Goal: Task Accomplishment & Management: Manage account settings

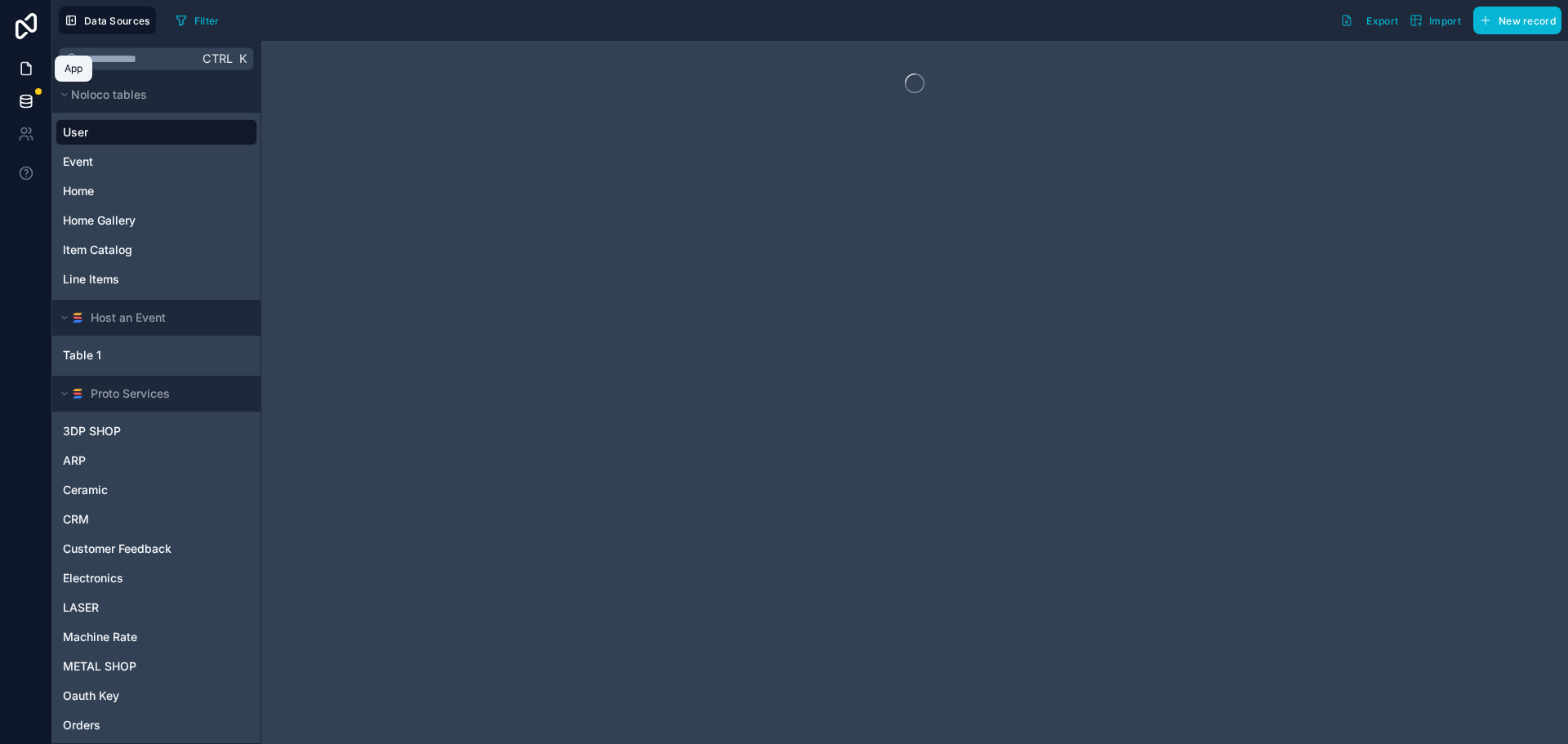
click at [25, 76] on icon at bounding box center [27, 69] width 17 height 17
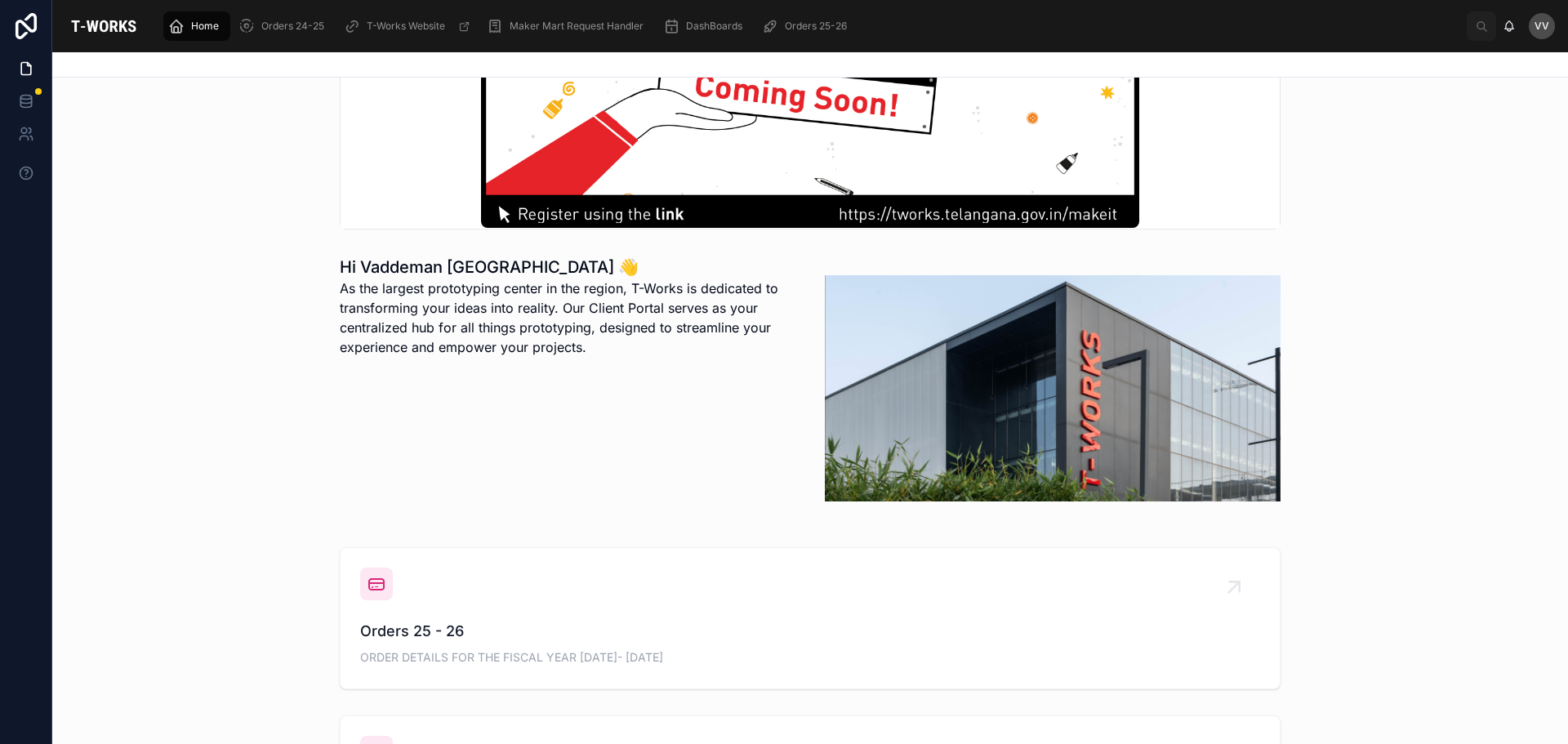
scroll to position [572, 0]
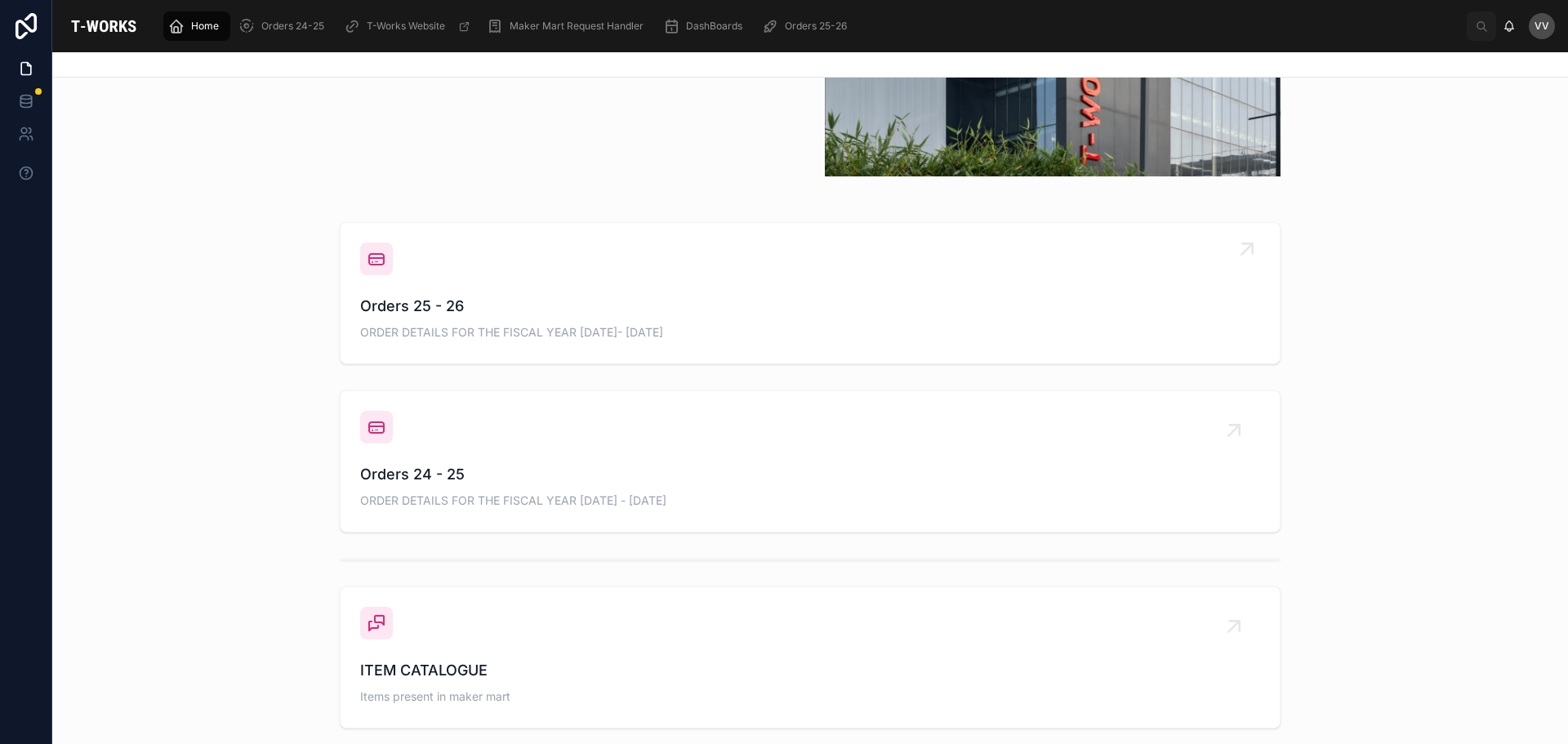
click at [457, 338] on span "ORDER DETAILS FOR THE FISCAL YEAR 2025- 2026" at bounding box center [811, 332] width 900 height 17
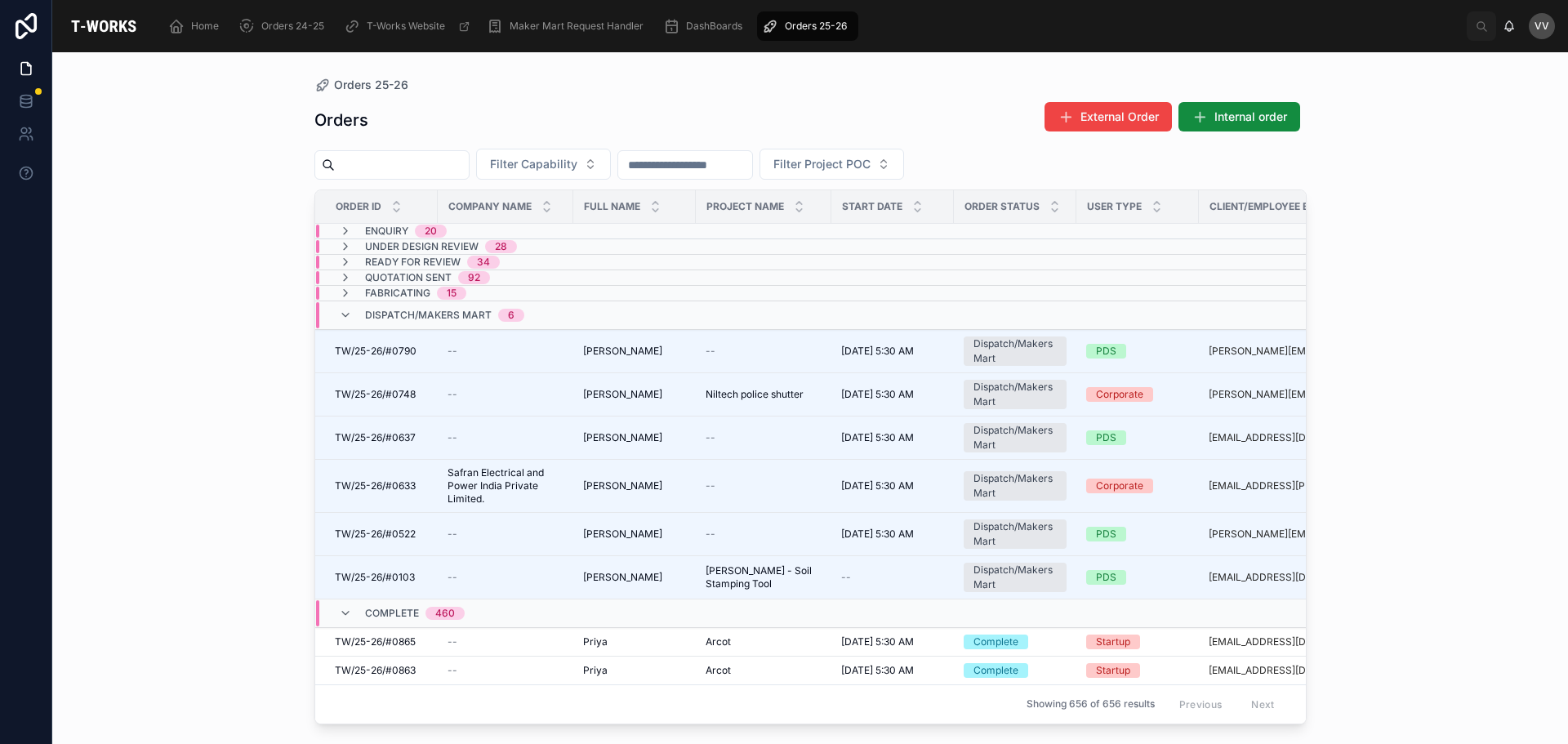
click at [388, 161] on input "text" at bounding box center [402, 165] width 134 height 23
click at [782, 268] on td at bounding box center [764, 262] width 136 height 16
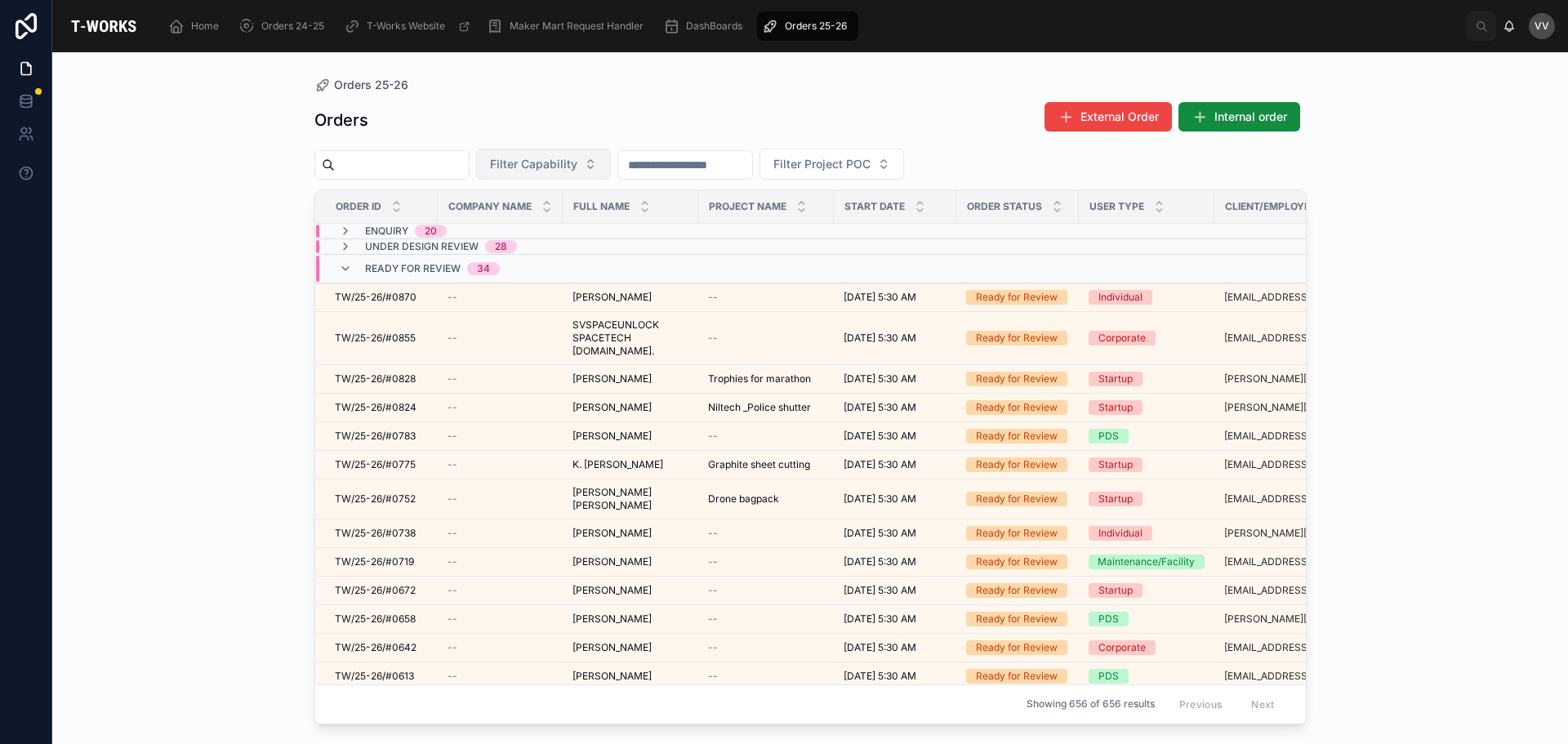
click at [611, 173] on button "Filter Capability" at bounding box center [544, 163] width 135 height 31
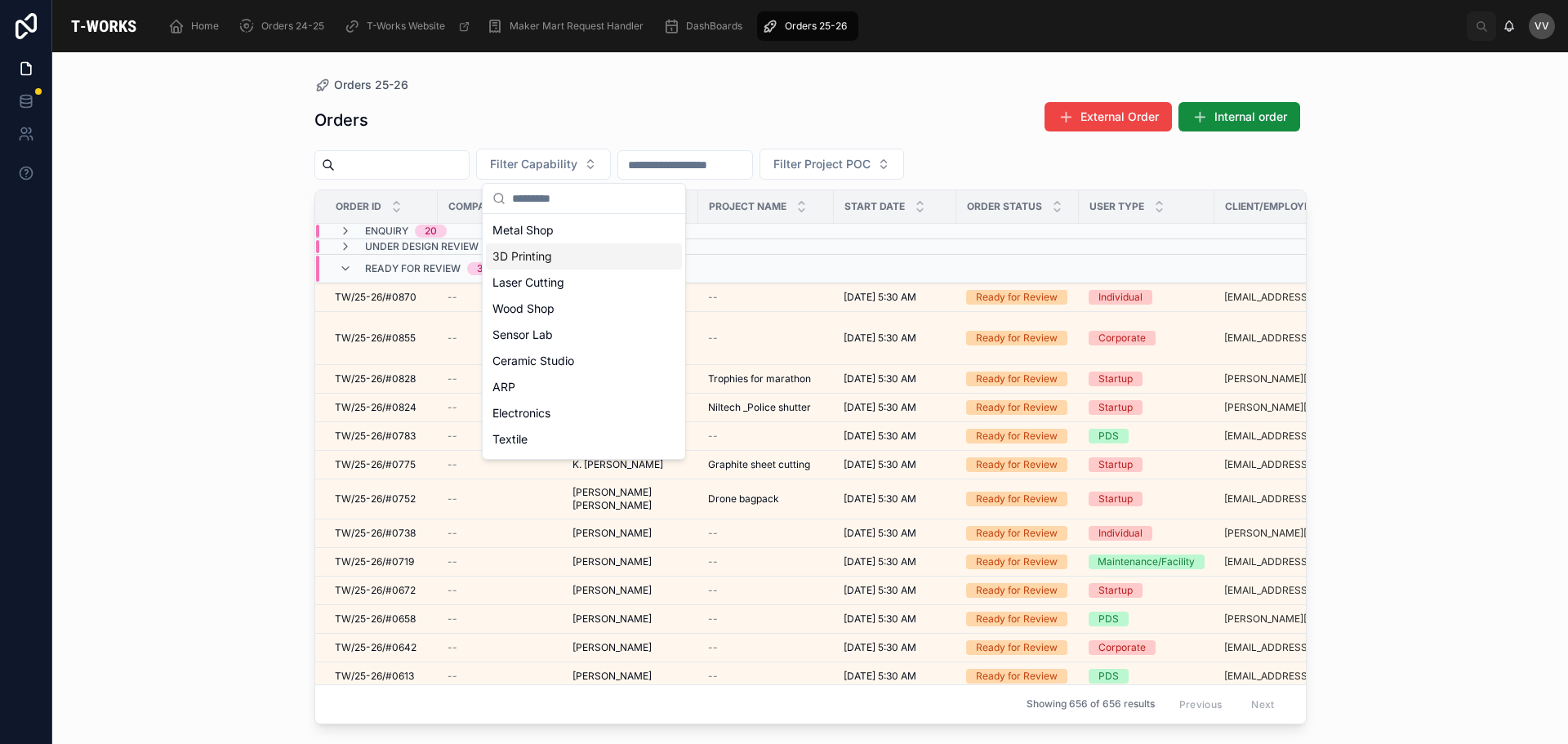
click at [543, 249] on div "3D Printing" at bounding box center [583, 257] width 196 height 27
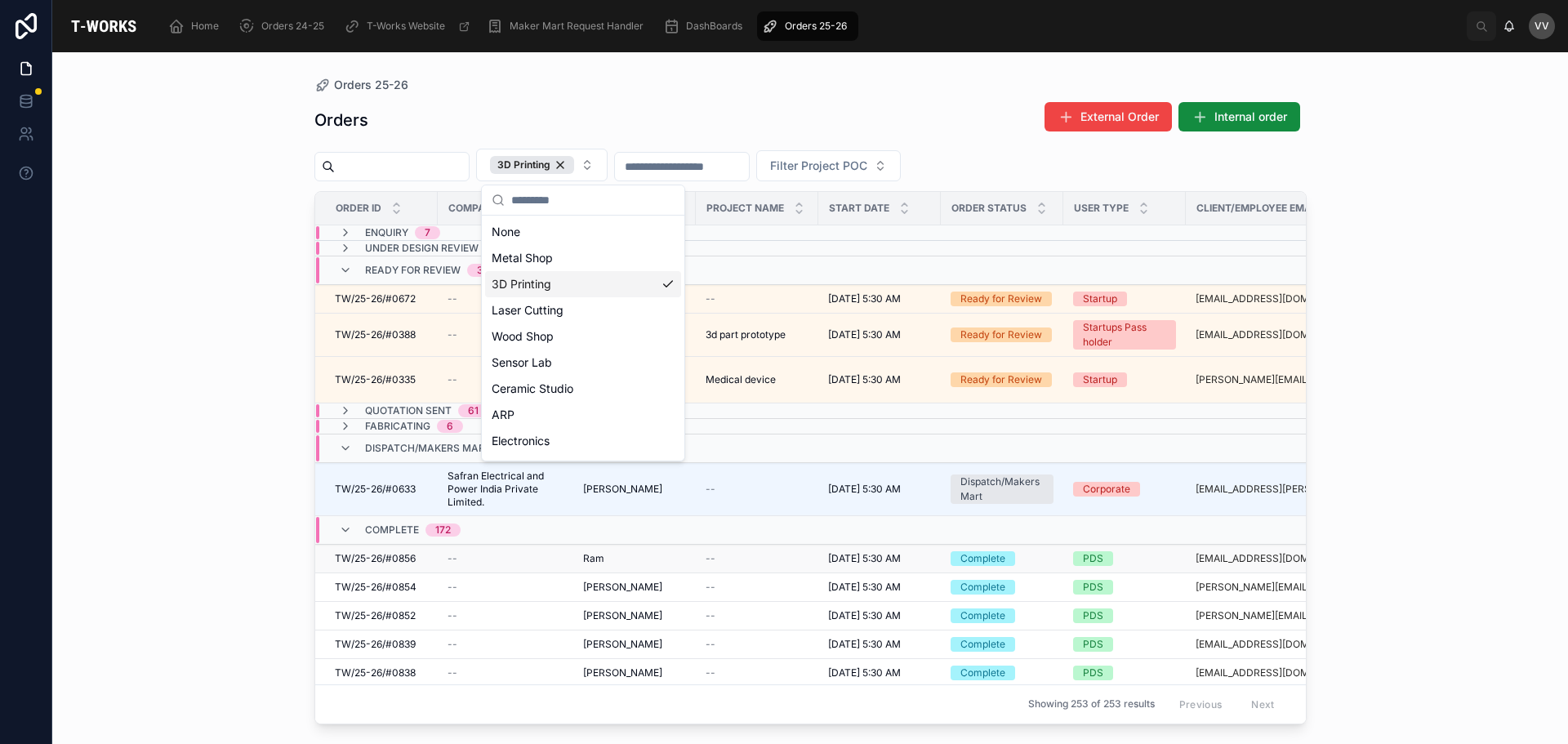
click at [503, 554] on div "--" at bounding box center [506, 558] width 116 height 13
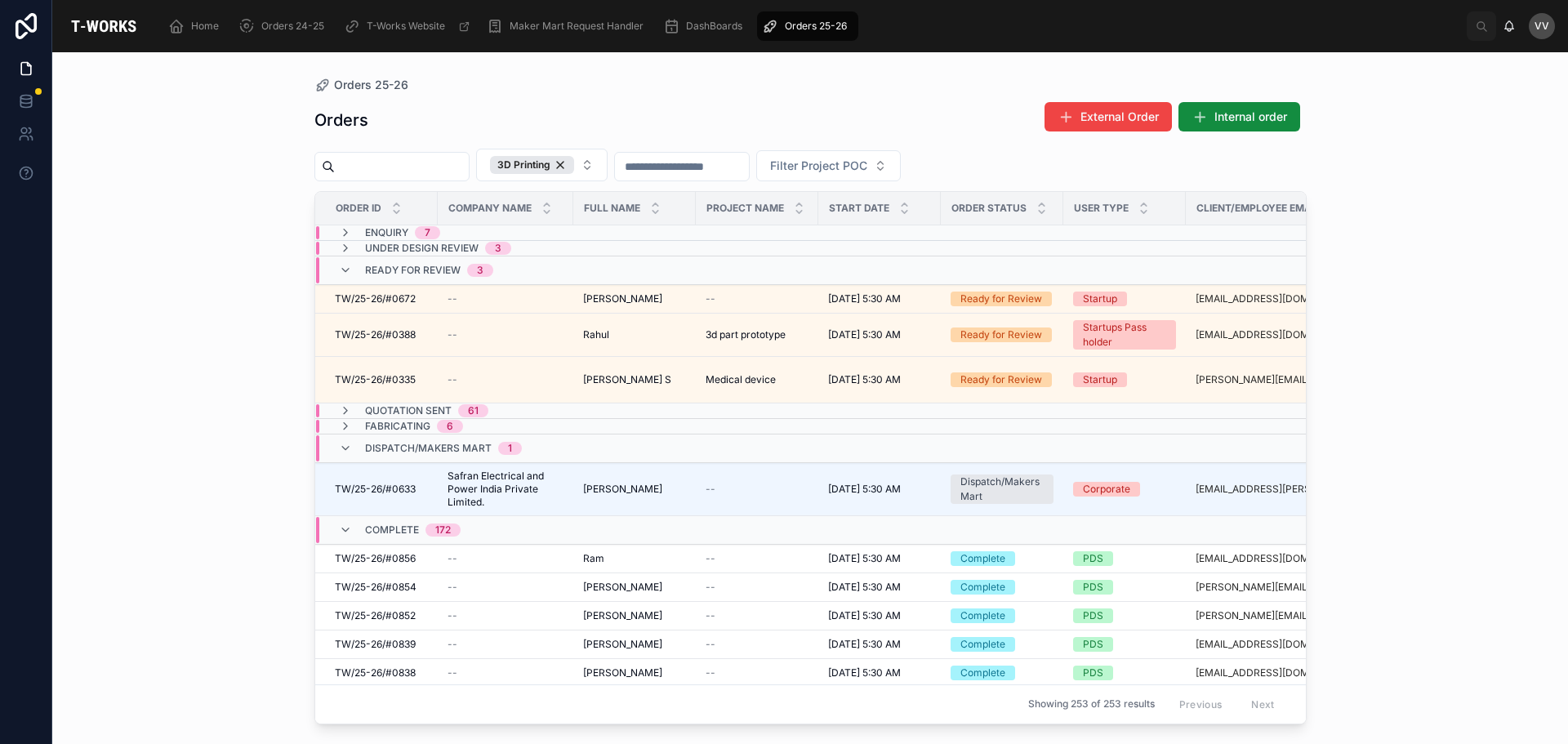
click at [382, 442] on span "Dispatch/Makers Mart" at bounding box center [428, 448] width 127 height 13
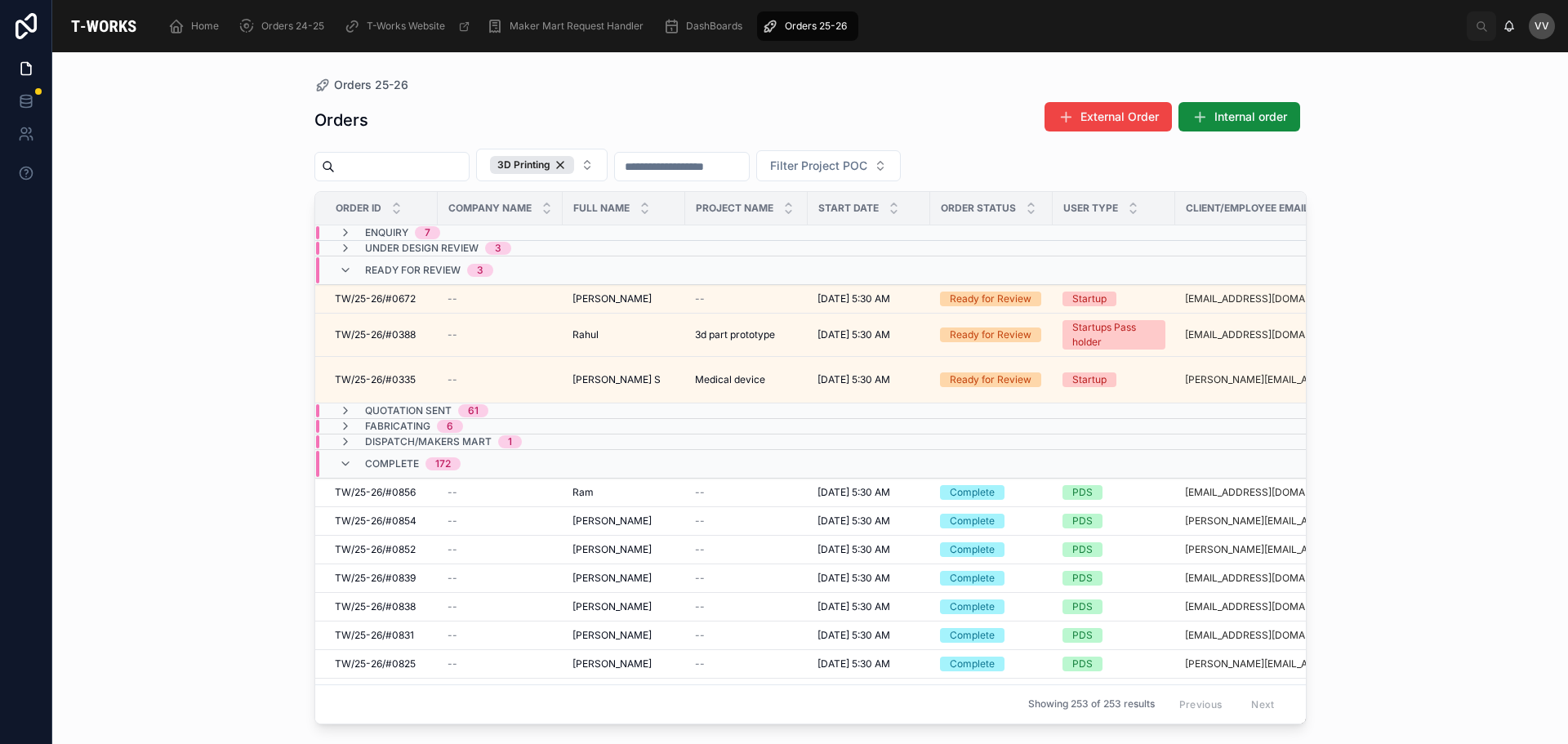
click at [390, 420] on span "Fabricating" at bounding box center [398, 427] width 65 height 13
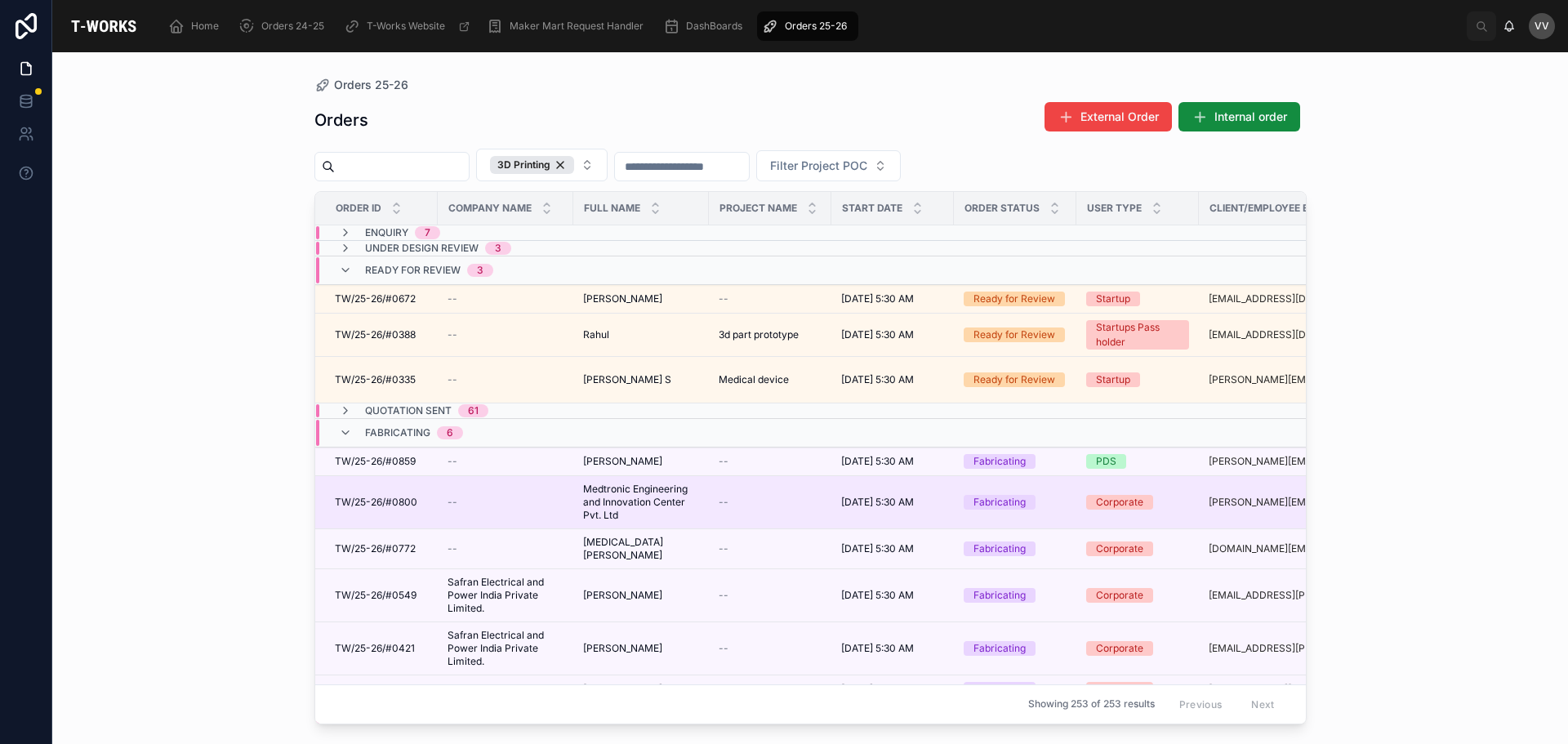
click at [394, 510] on td "TW/25-26/#0800 TW/25-26/#0800" at bounding box center [376, 503] width 123 height 53
click at [413, 508] on span "TW/25-26/#0800" at bounding box center [376, 502] width 83 height 13
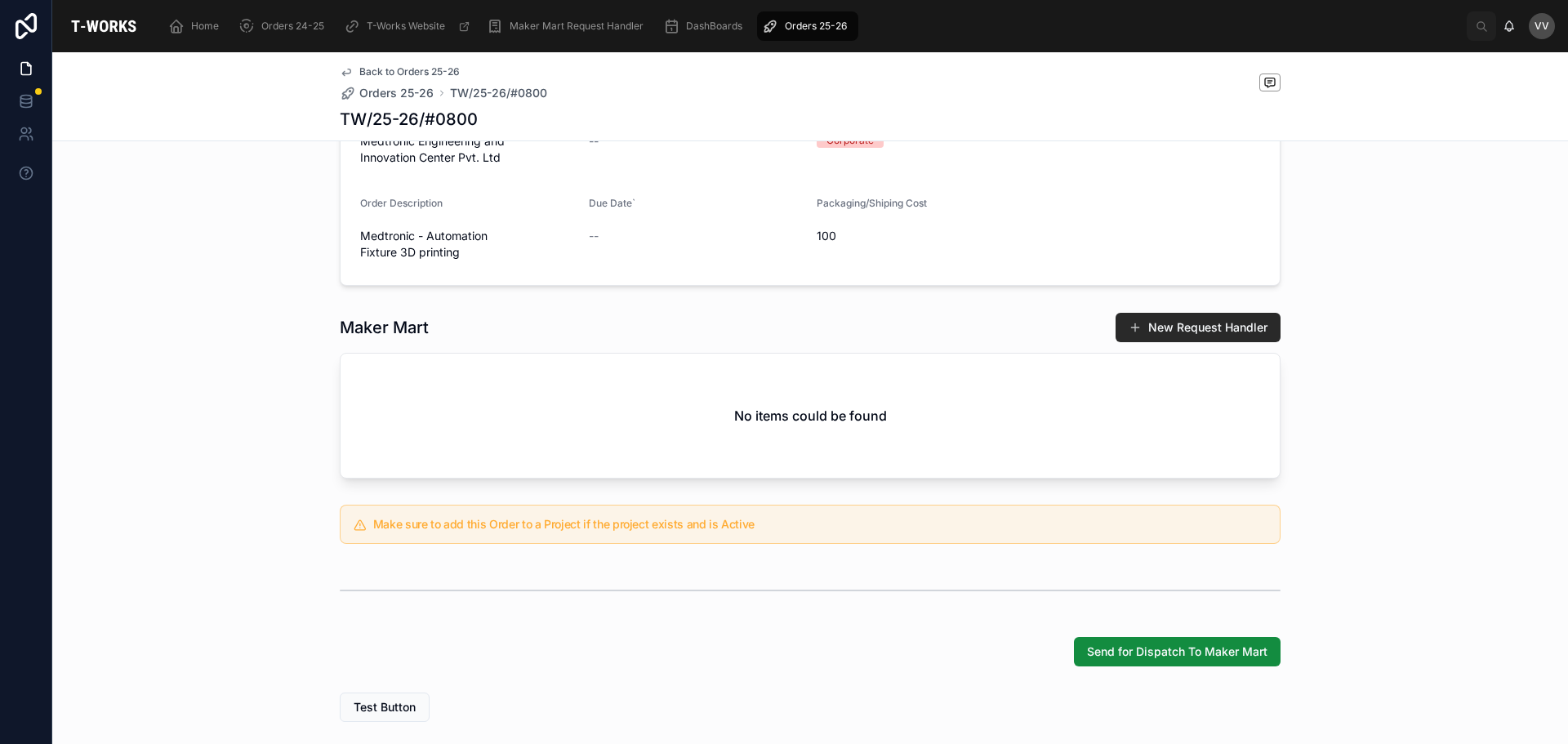
scroll to position [285, 0]
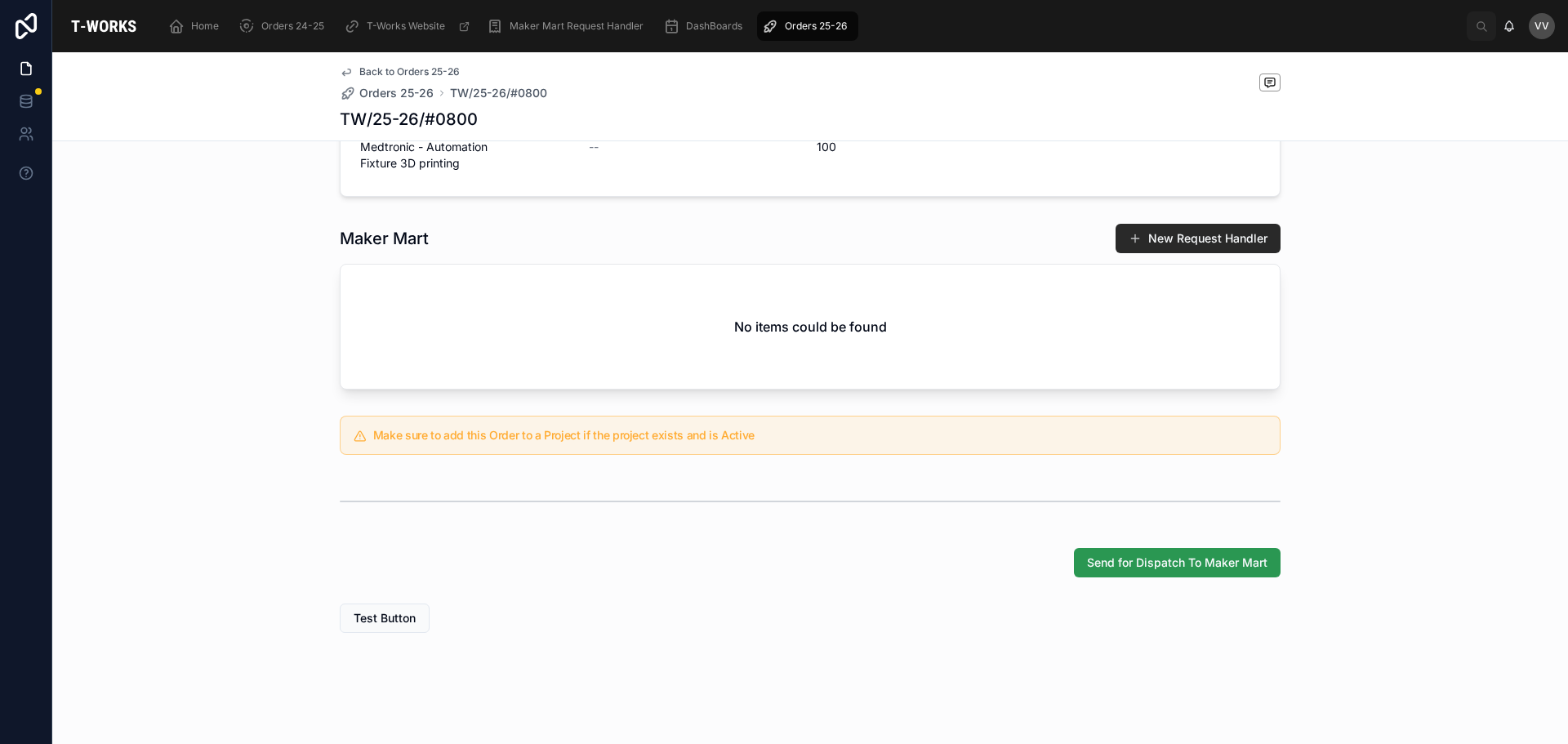
click at [1168, 567] on span "Send for Dispatch To Maker Mart" at bounding box center [1178, 563] width 181 height 17
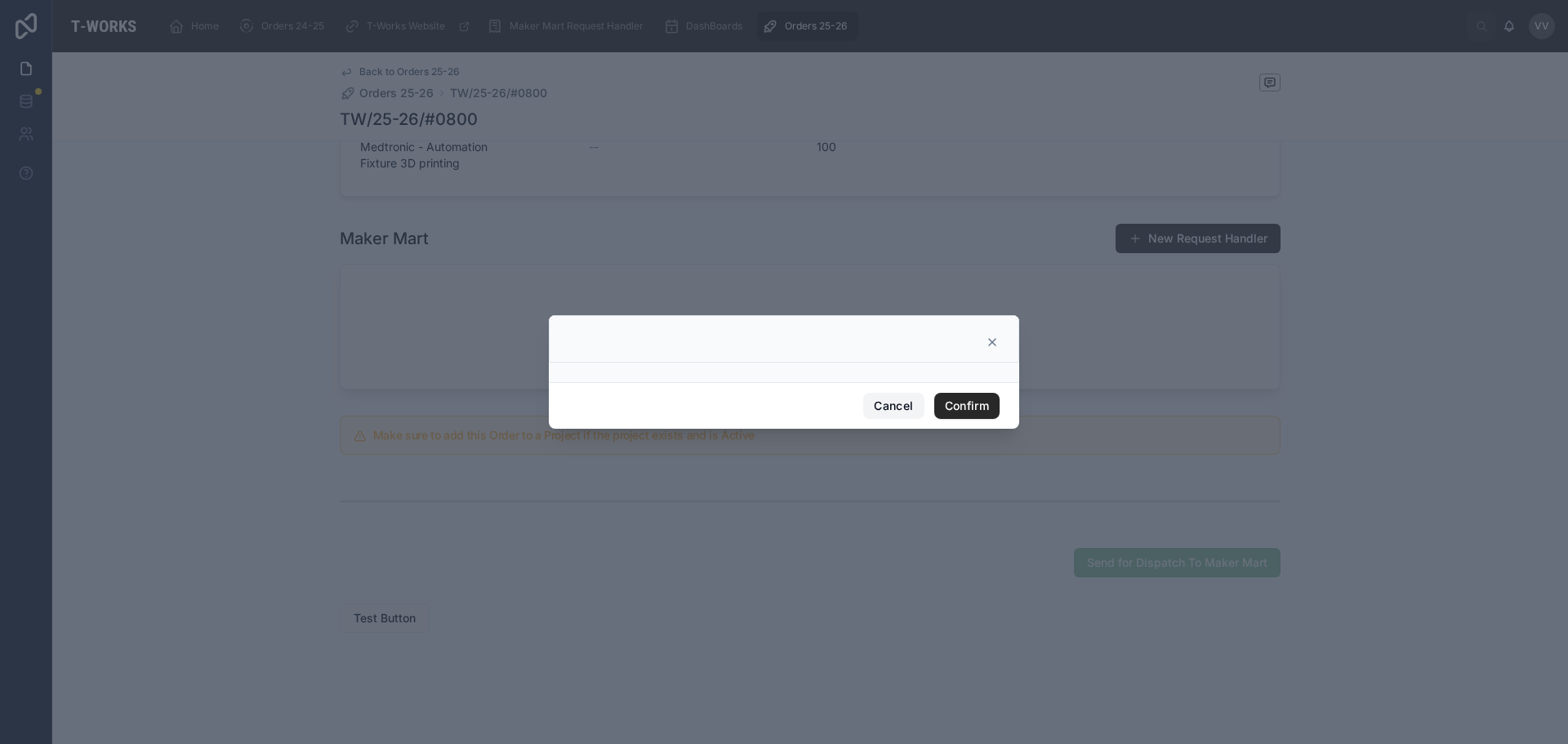
click at [883, 417] on button "Cancel" at bounding box center [893, 406] width 60 height 27
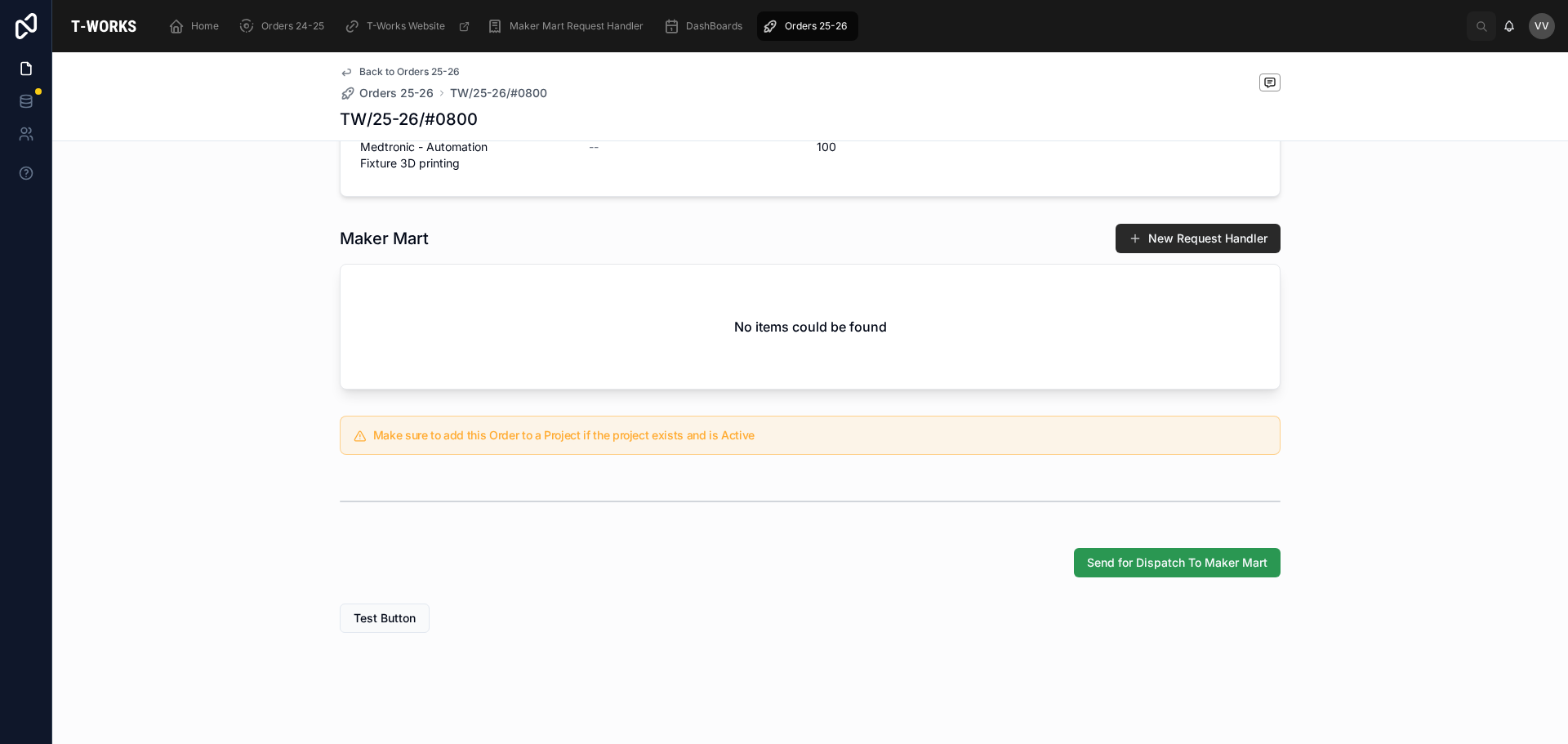
click at [1166, 563] on span "Send for Dispatch To Maker Mart" at bounding box center [1178, 563] width 181 height 17
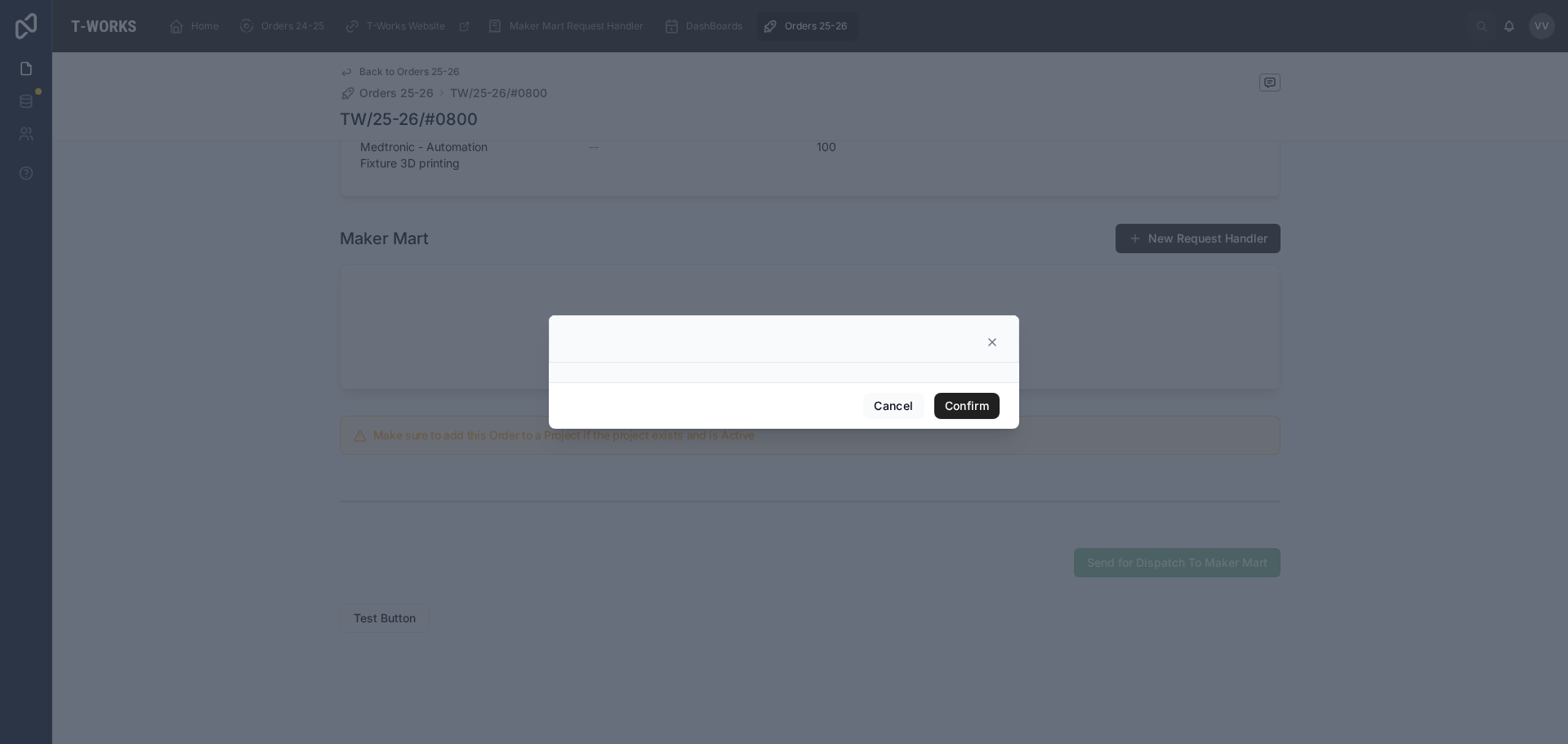
click at [989, 407] on button "Confirm" at bounding box center [966, 406] width 65 height 27
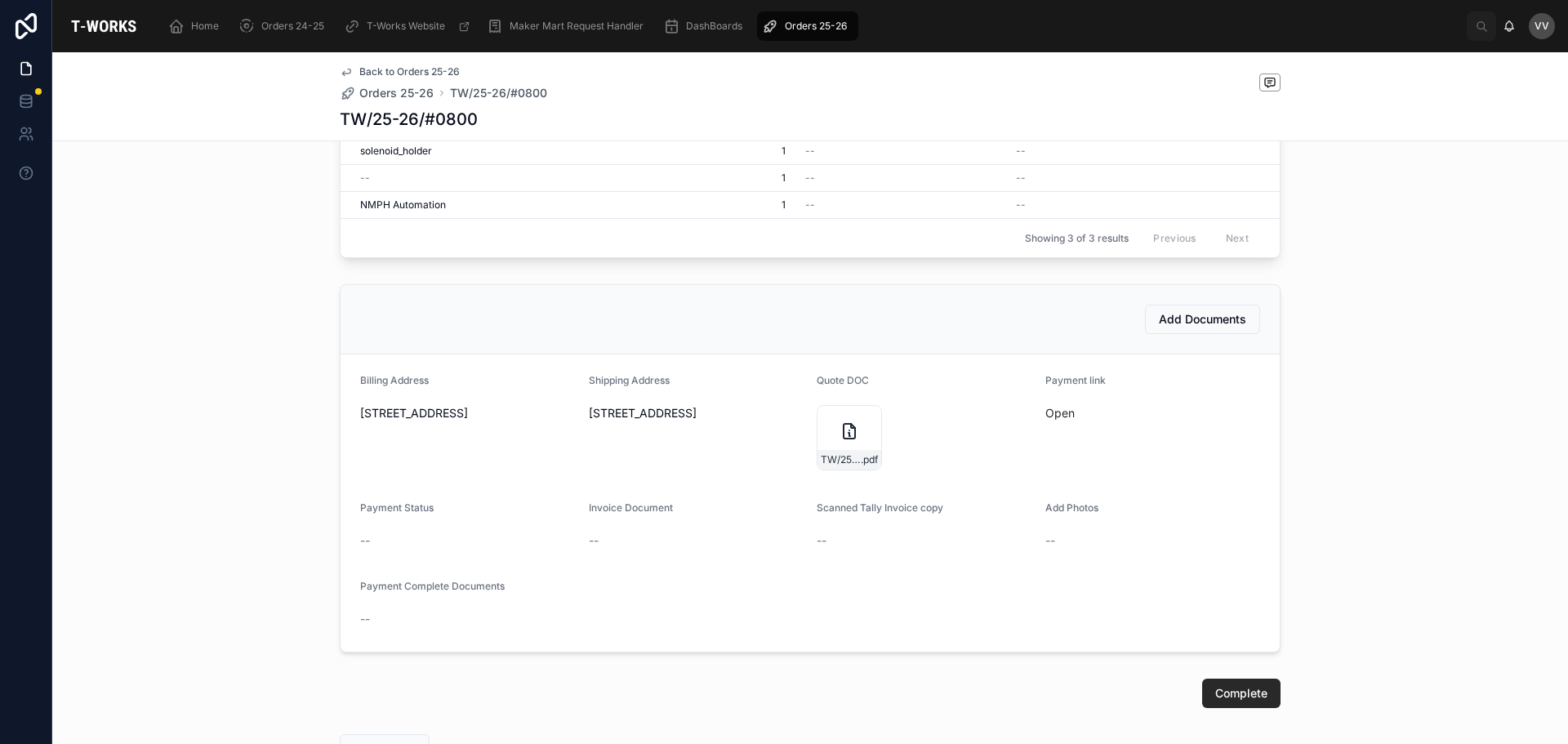
scroll to position [748, 0]
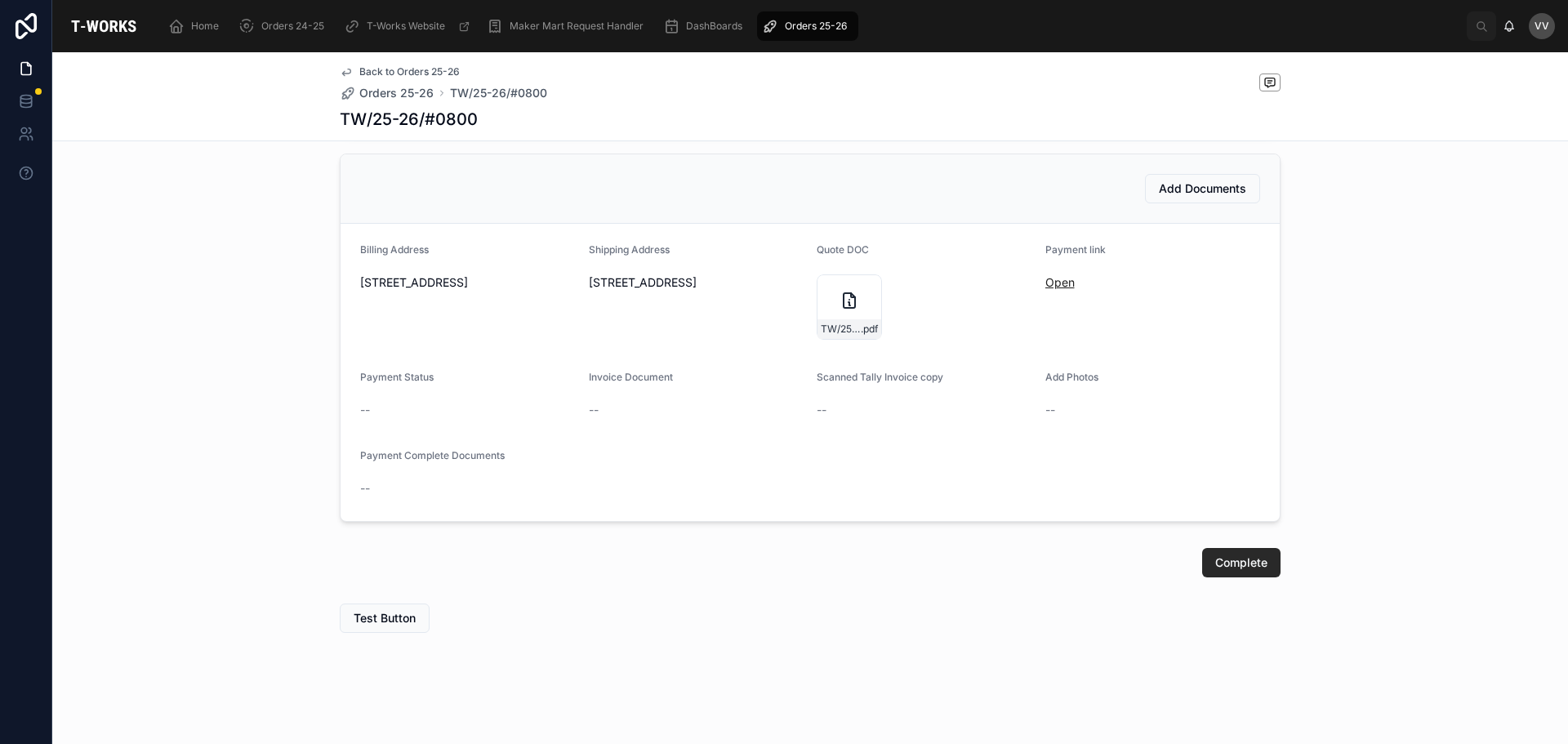
click at [1049, 275] on link "Open" at bounding box center [1060, 282] width 29 height 14
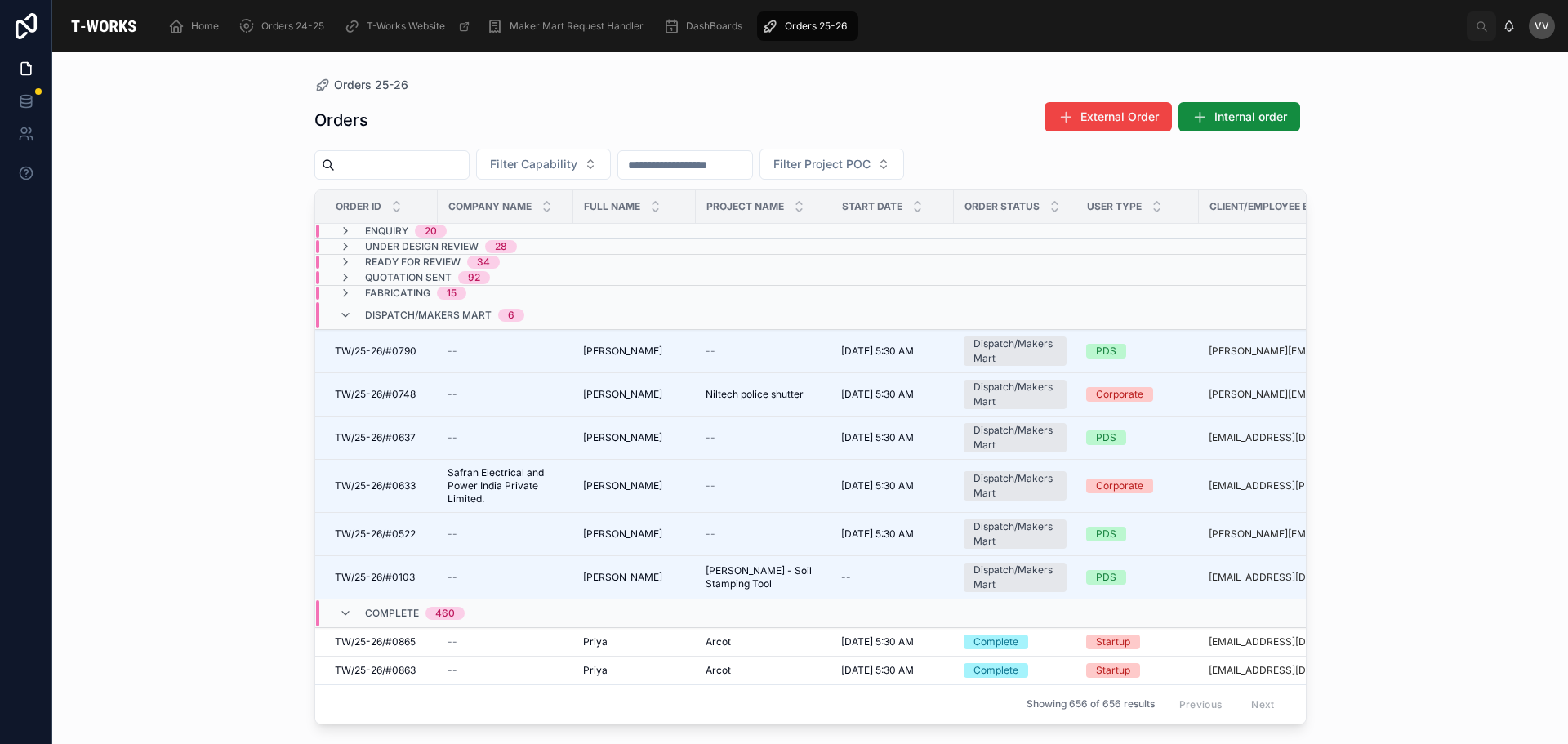
click at [450, 316] on span "Dispatch/Makers Mart" at bounding box center [428, 316] width 127 height 13
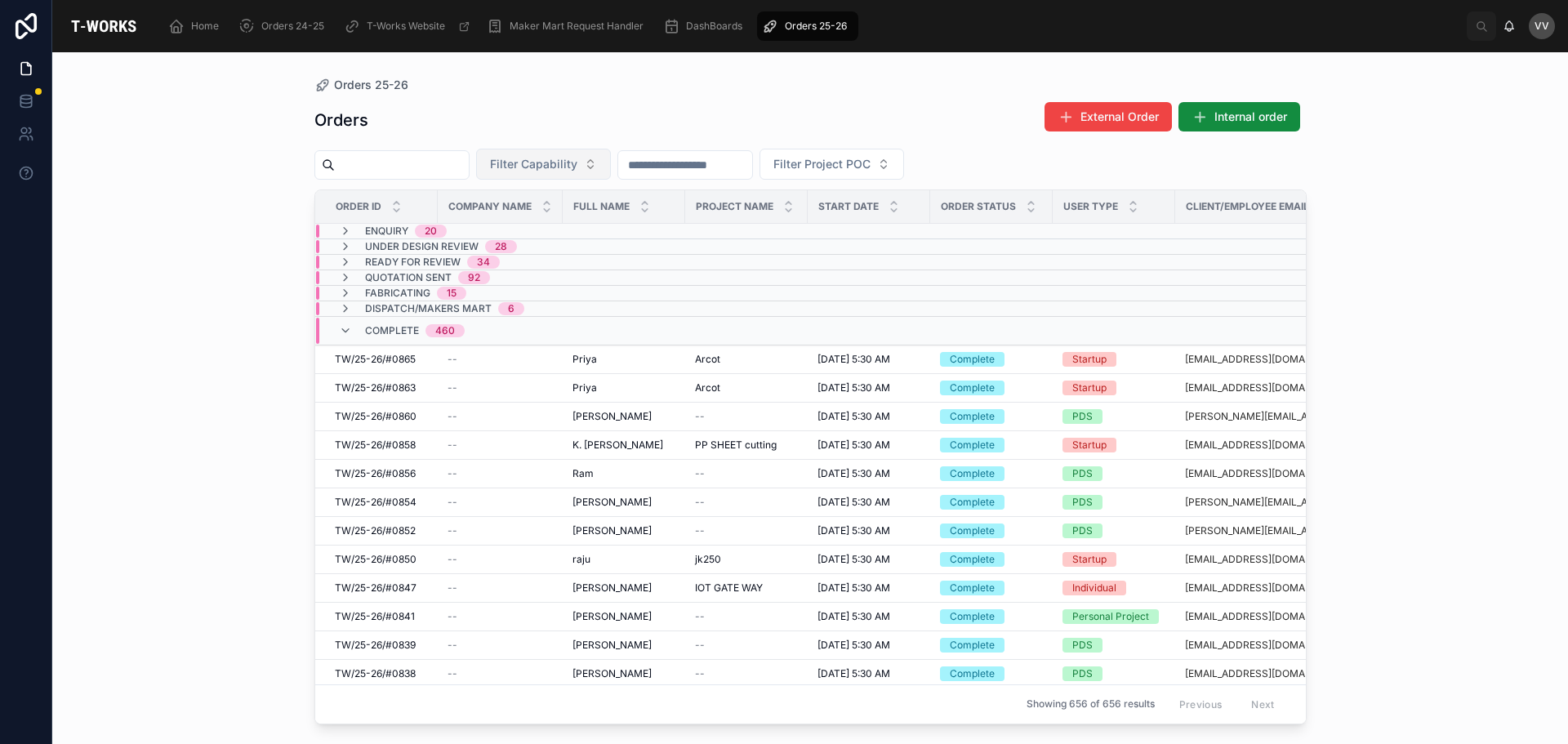
click at [574, 171] on span "Filter Capability" at bounding box center [533, 164] width 87 height 17
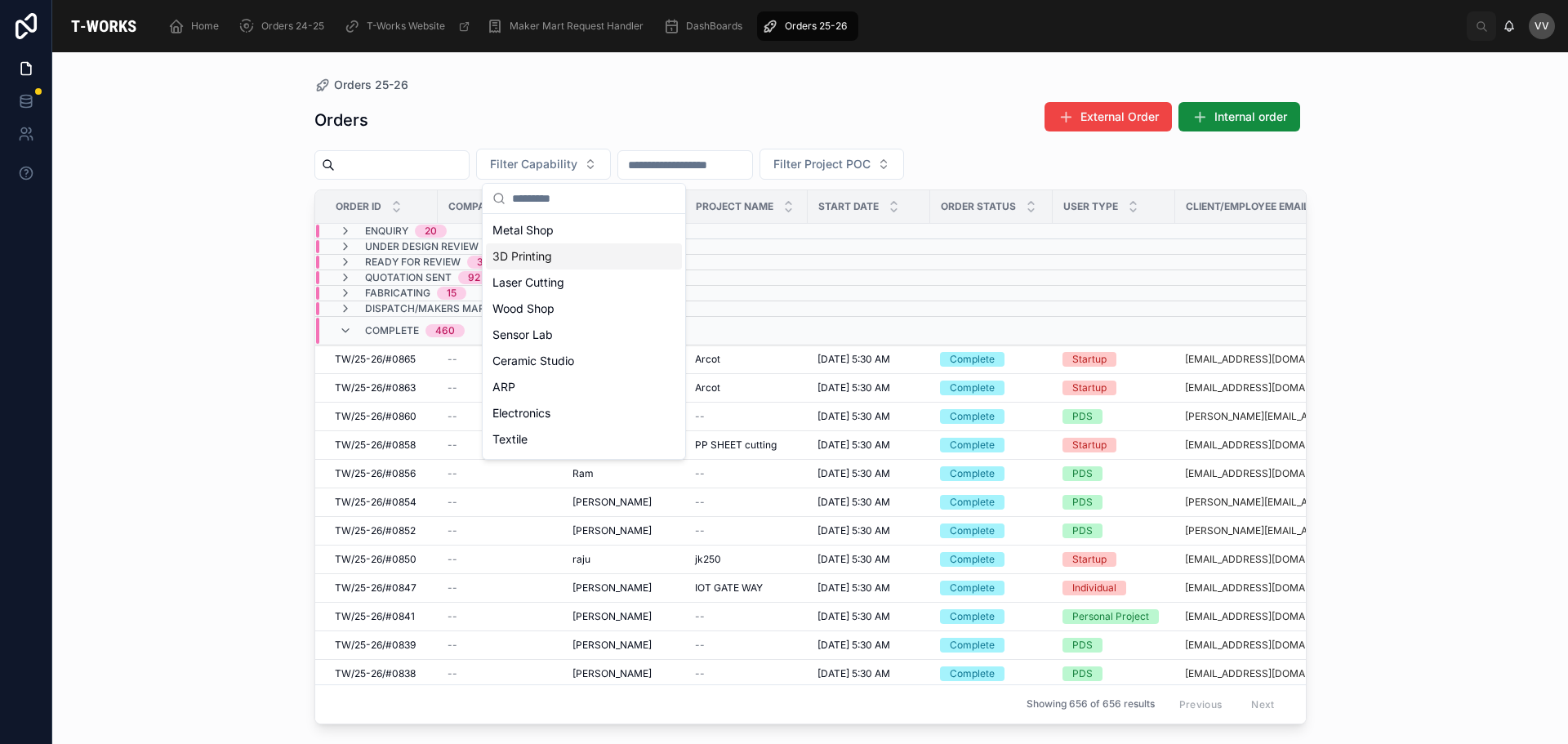
click at [520, 254] on div "3D Printing" at bounding box center [583, 257] width 196 height 27
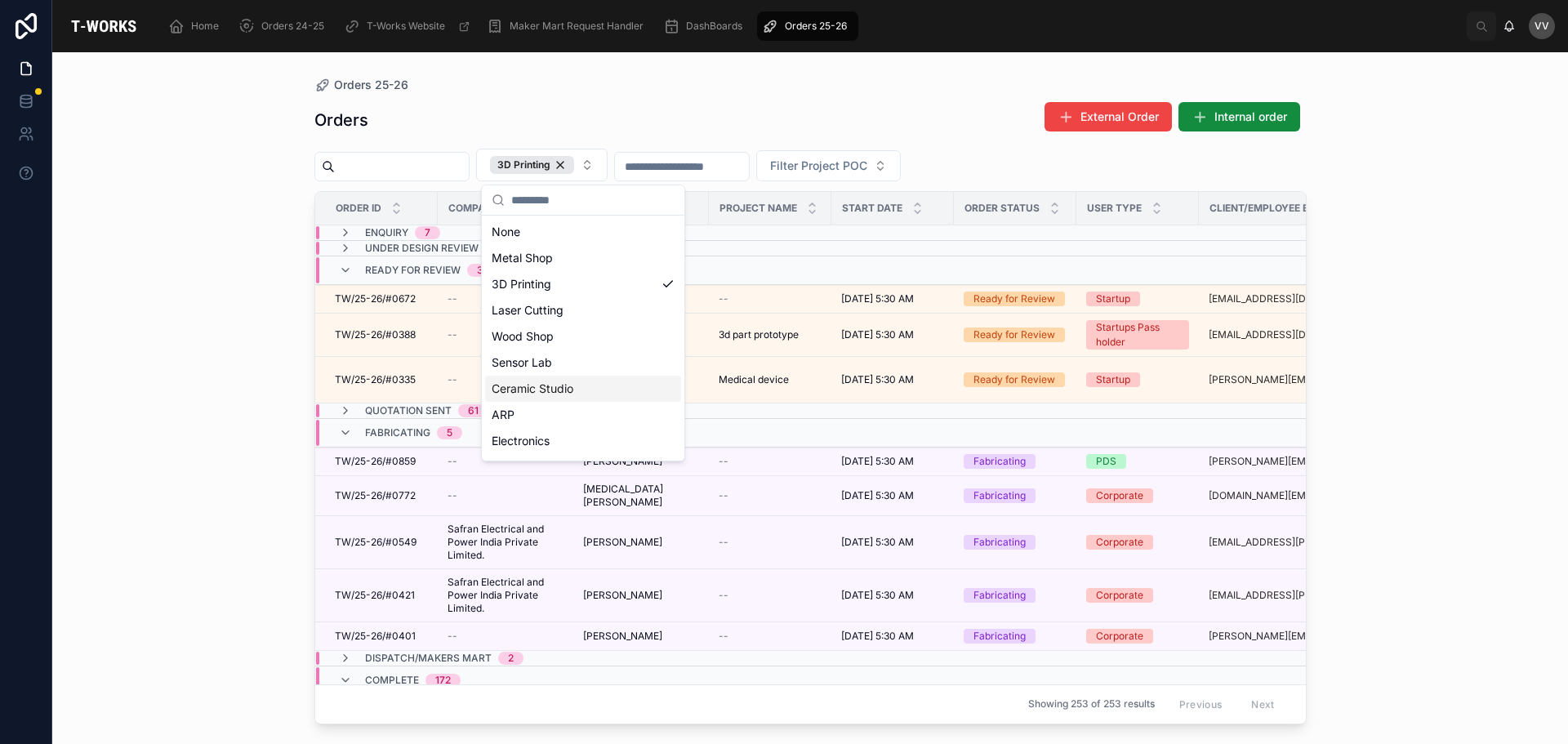
click at [844, 414] on td at bounding box center [893, 411] width 123 height 16
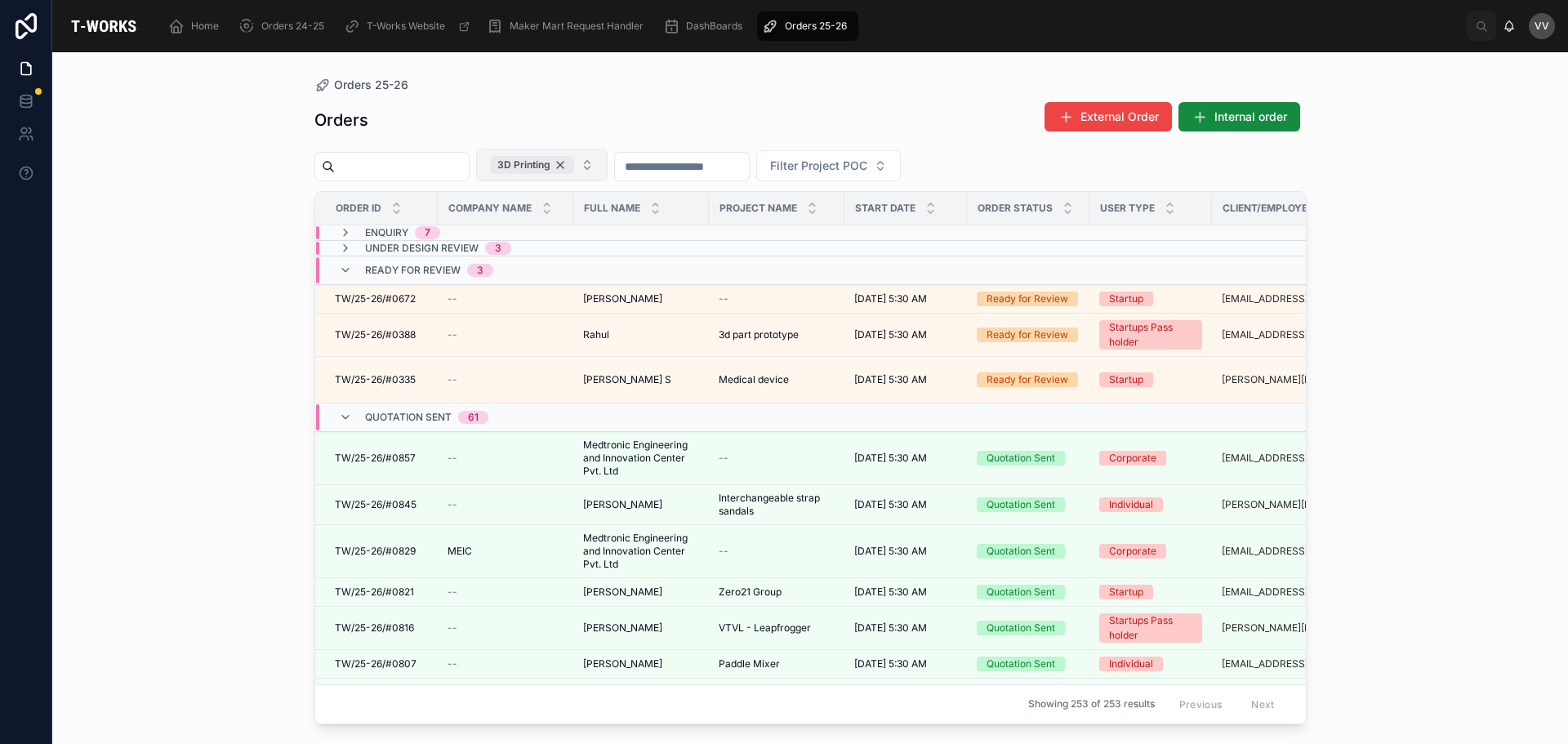
click at [574, 167] on div "3D Printing" at bounding box center [532, 165] width 85 height 18
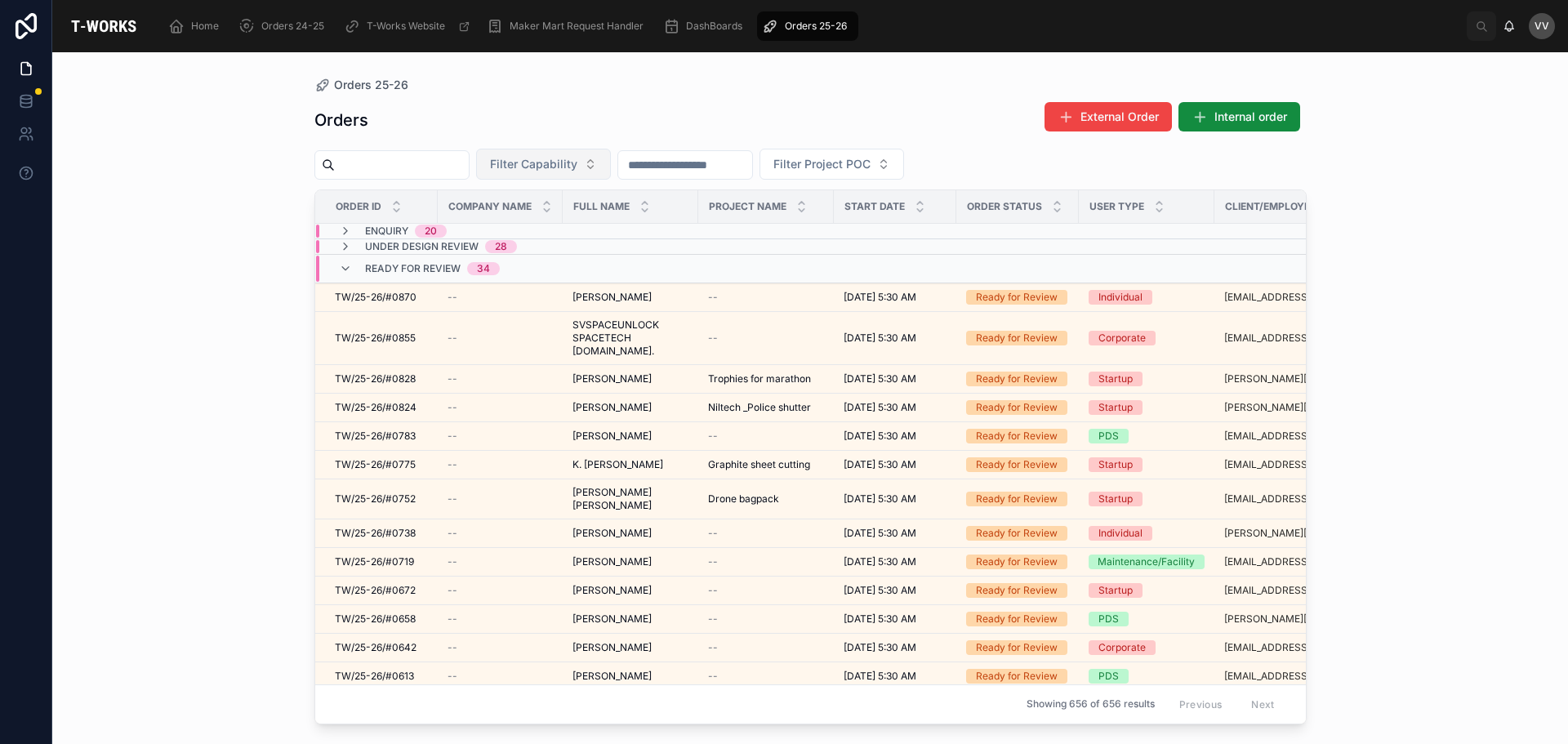
click at [429, 177] on div at bounding box center [391, 164] width 155 height 29
click at [416, 167] on input "text" at bounding box center [402, 165] width 134 height 23
type input "***"
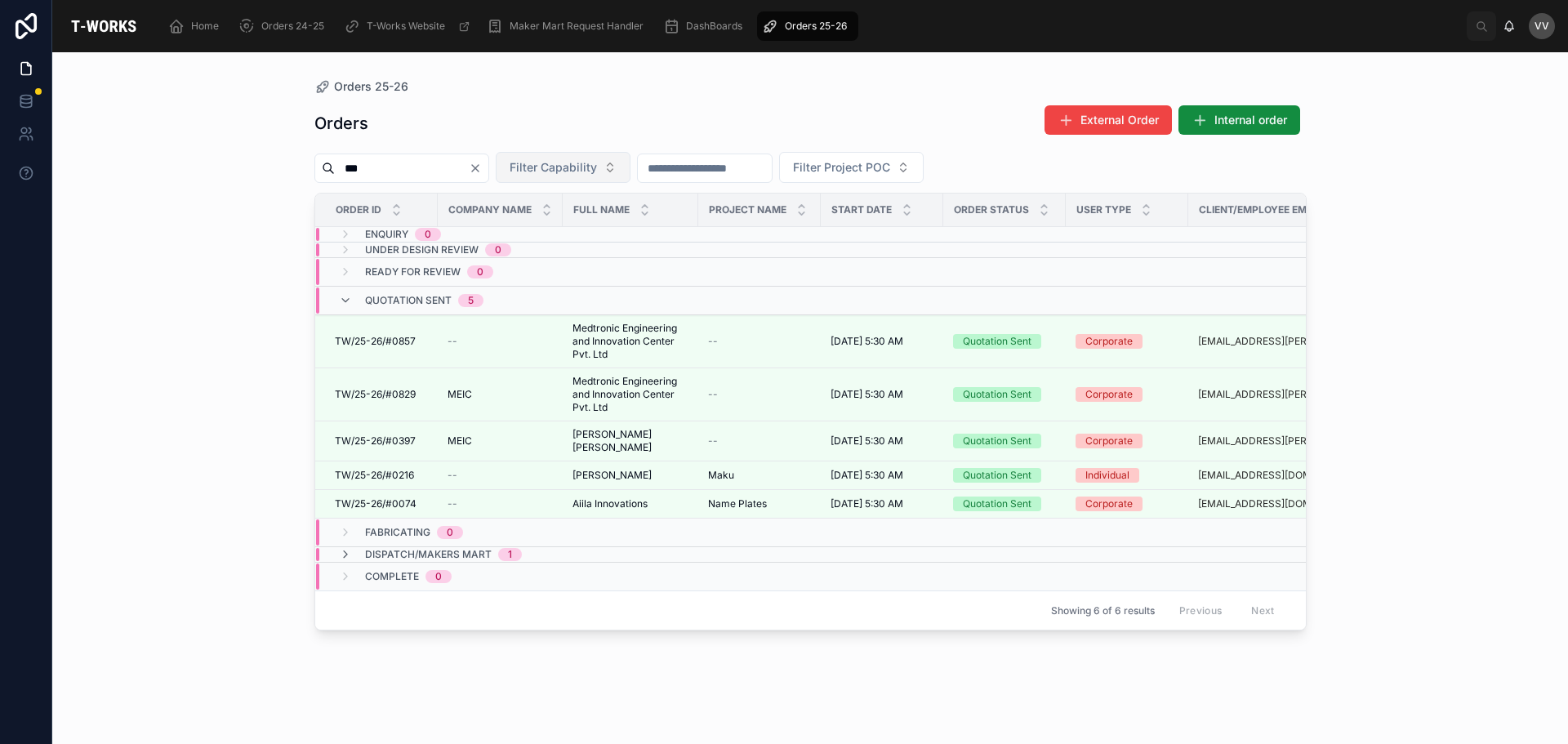
click at [597, 173] on span "Filter Capability" at bounding box center [553, 167] width 87 height 17
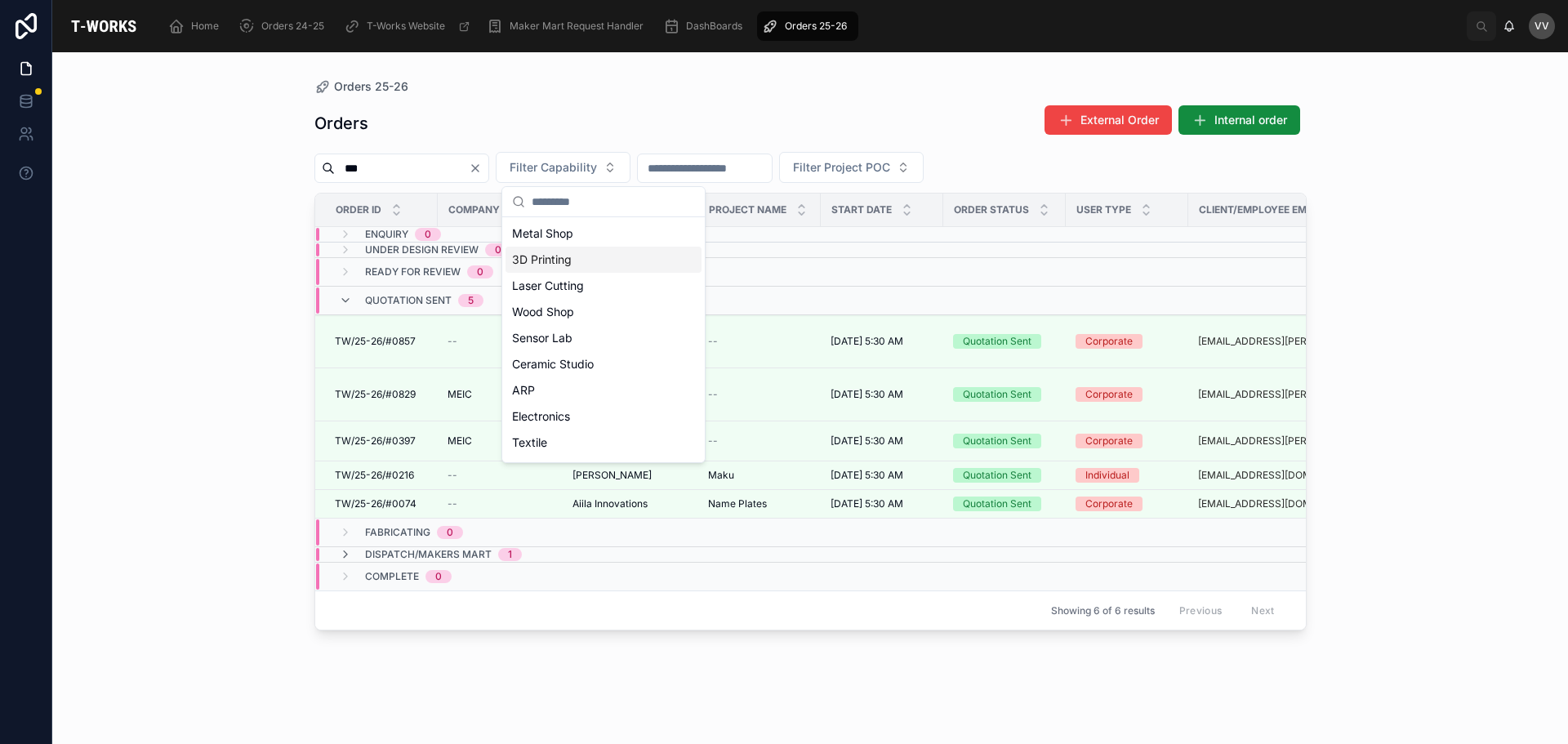
click at [425, 548] on span "Dispatch/Makers Mart" at bounding box center [428, 554] width 127 height 13
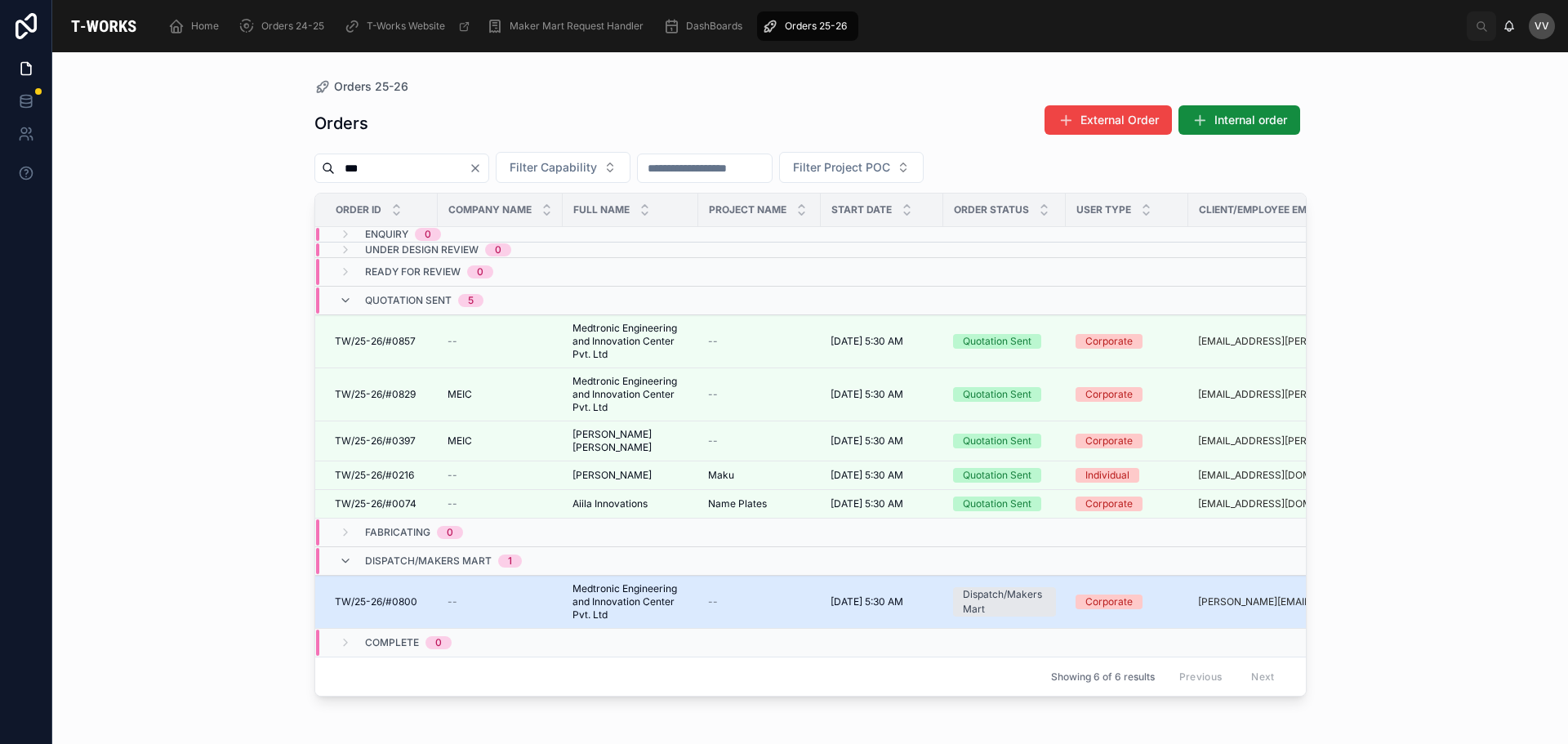
click at [404, 595] on span "TW/25-26/#0800" at bounding box center [376, 601] width 83 height 13
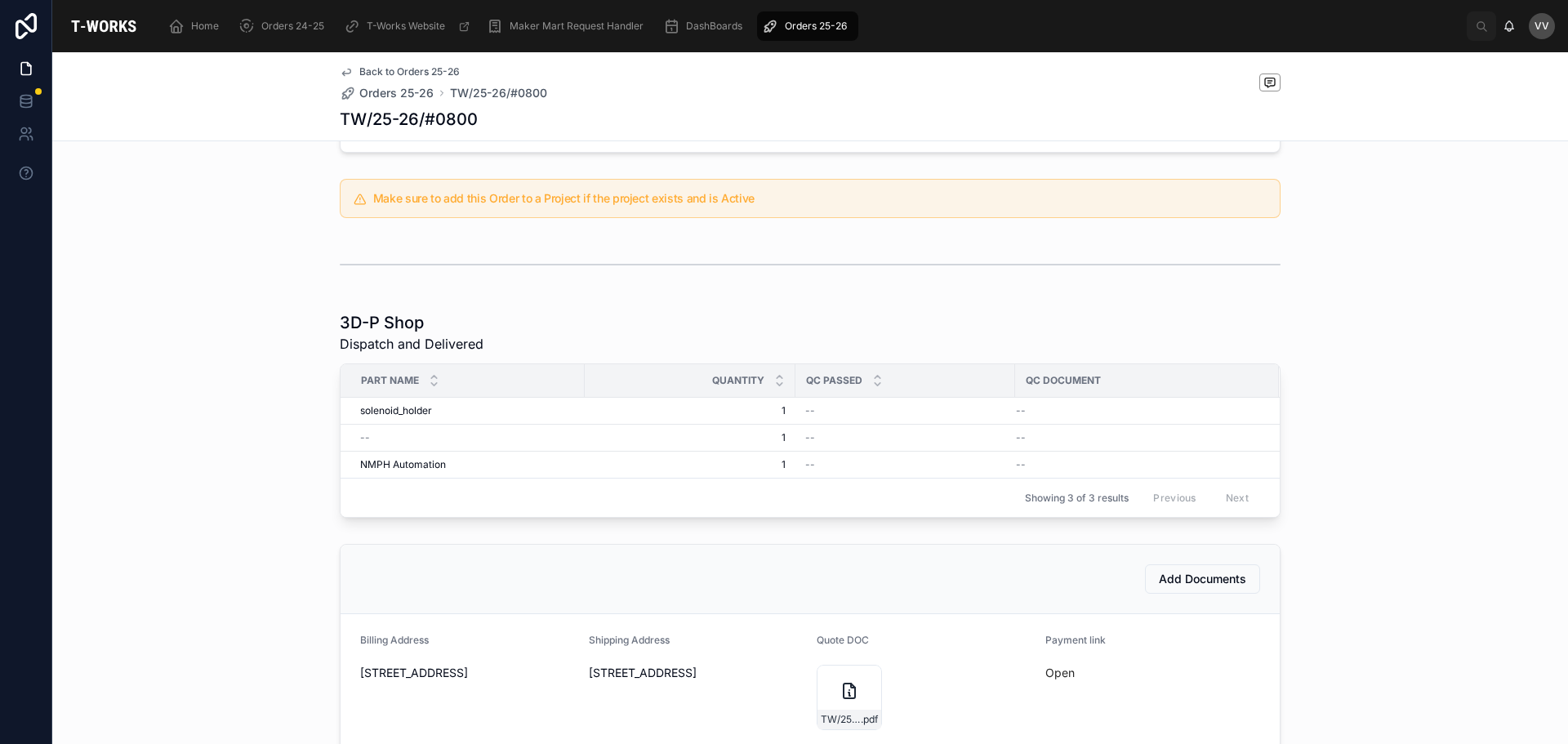
scroll to position [503, 0]
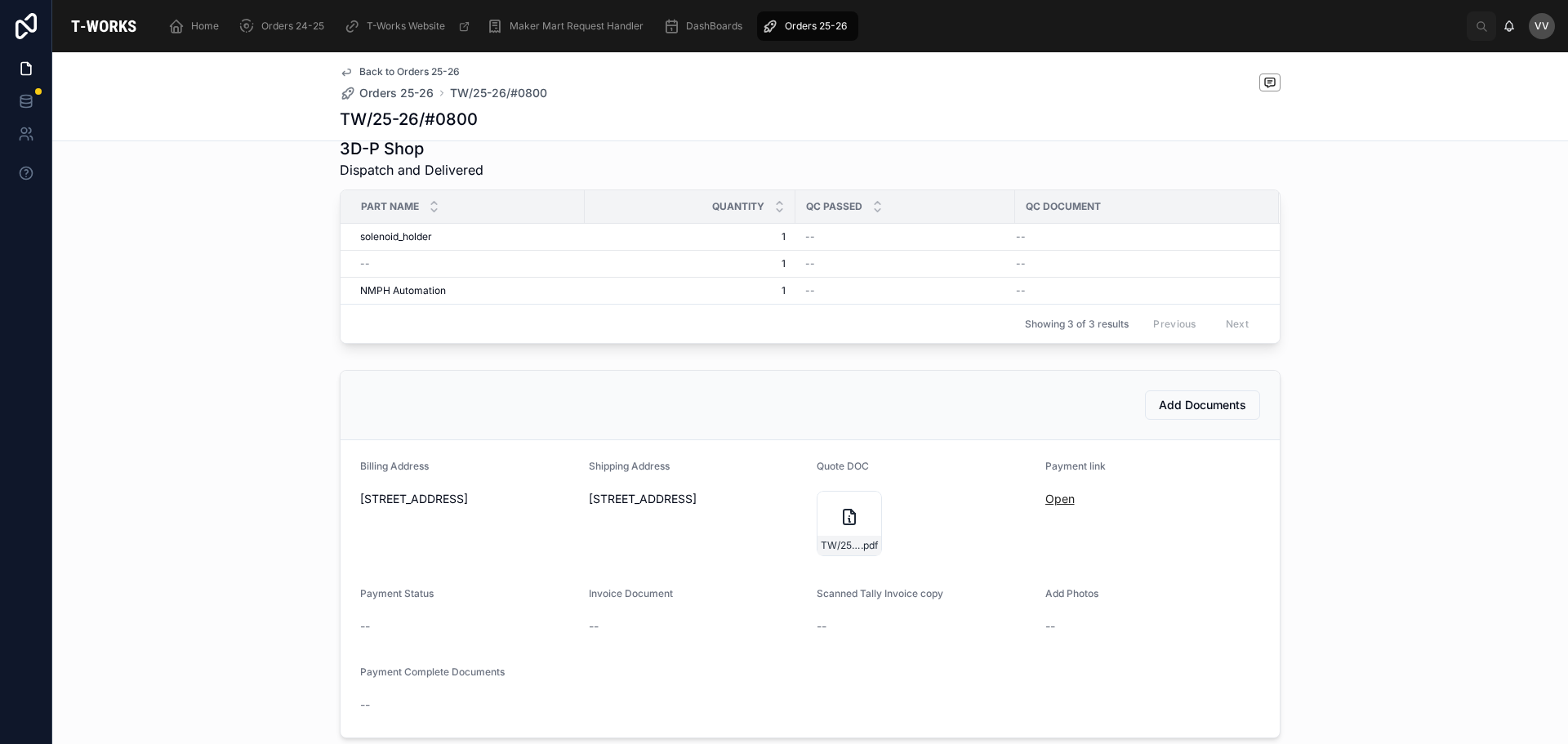
click at [1057, 505] on link "Open" at bounding box center [1060, 498] width 29 height 14
